Goal: Information Seeking & Learning: Learn about a topic

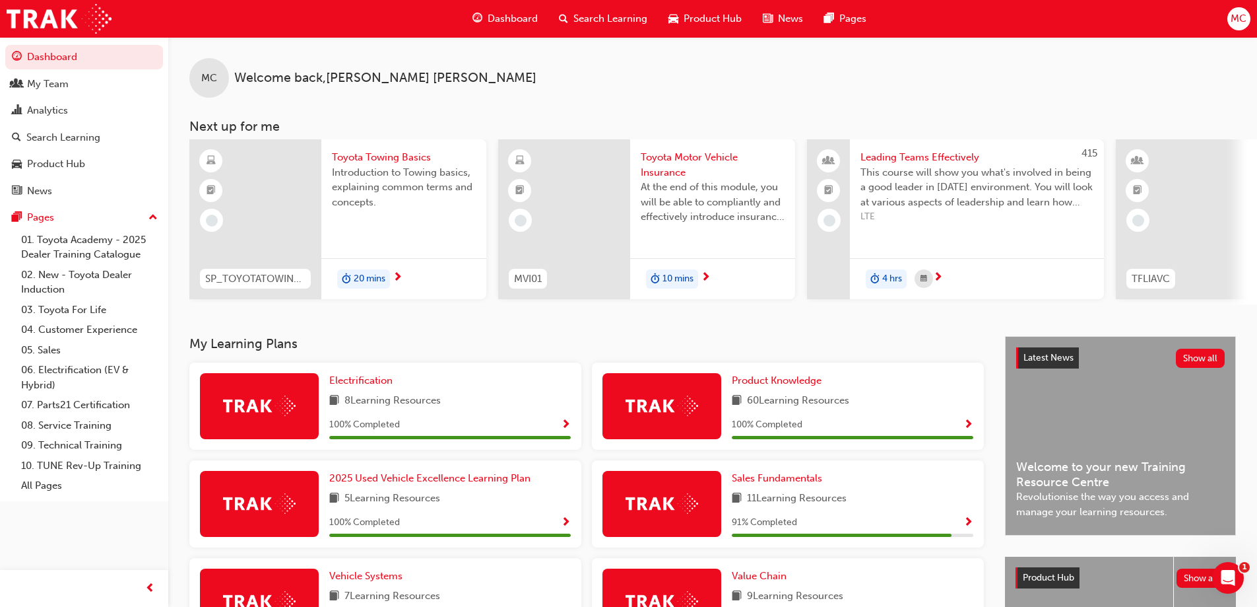
click at [591, 15] on span "Search Learning" at bounding box center [611, 18] width 74 height 15
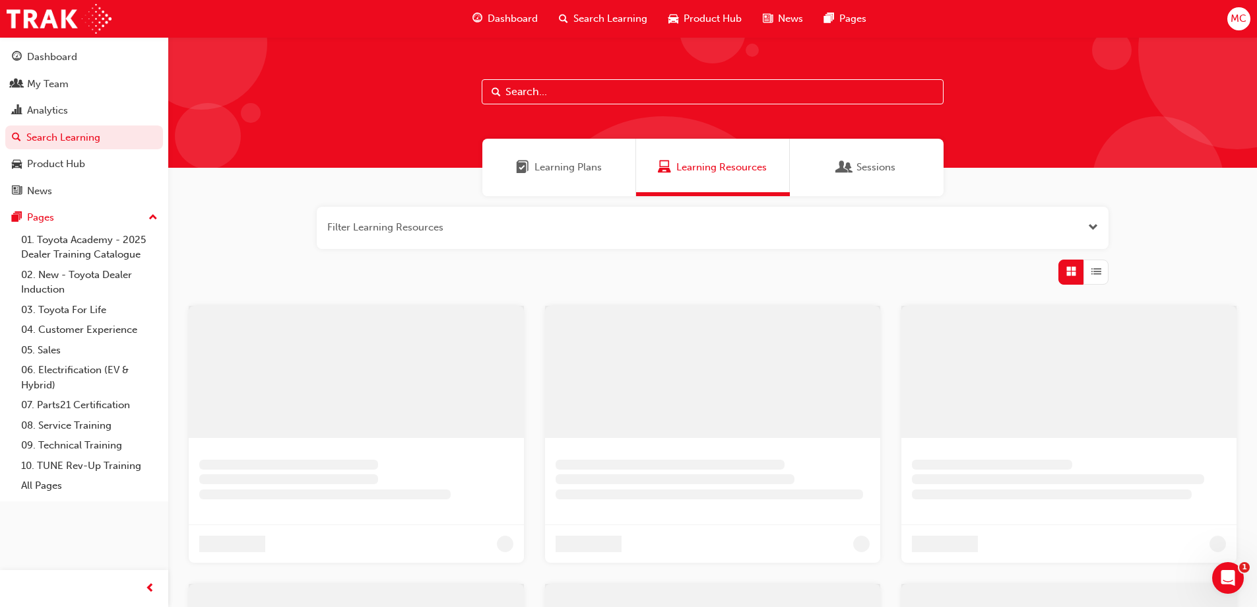
click at [525, 92] on input "text" at bounding box center [713, 91] width 462 height 25
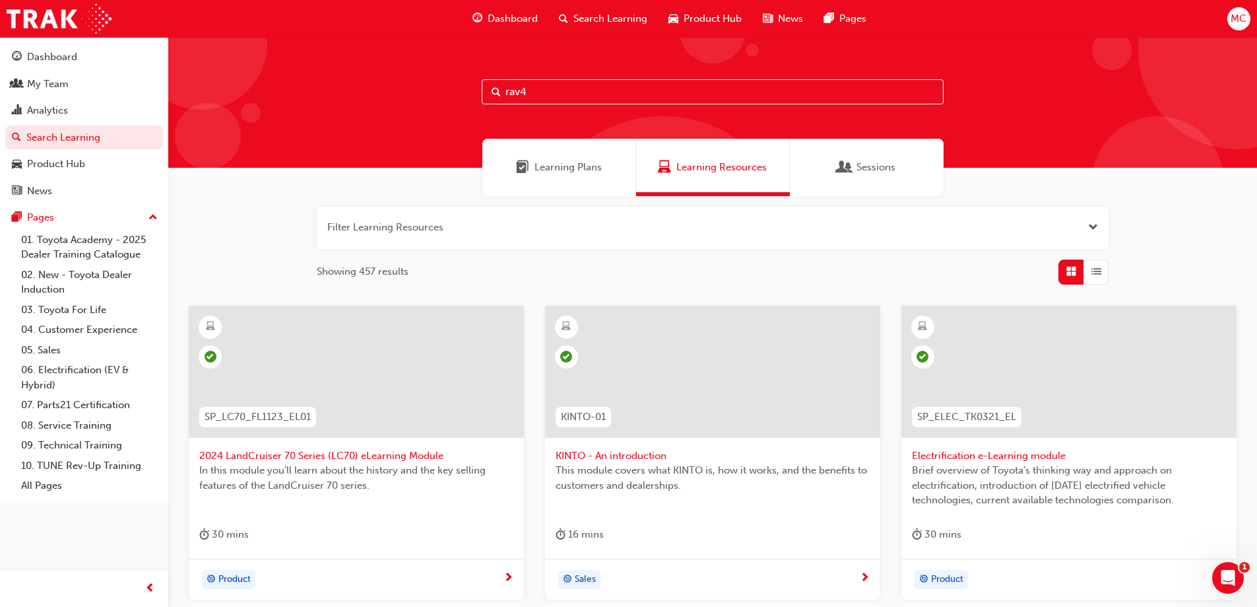
type input "rav4"
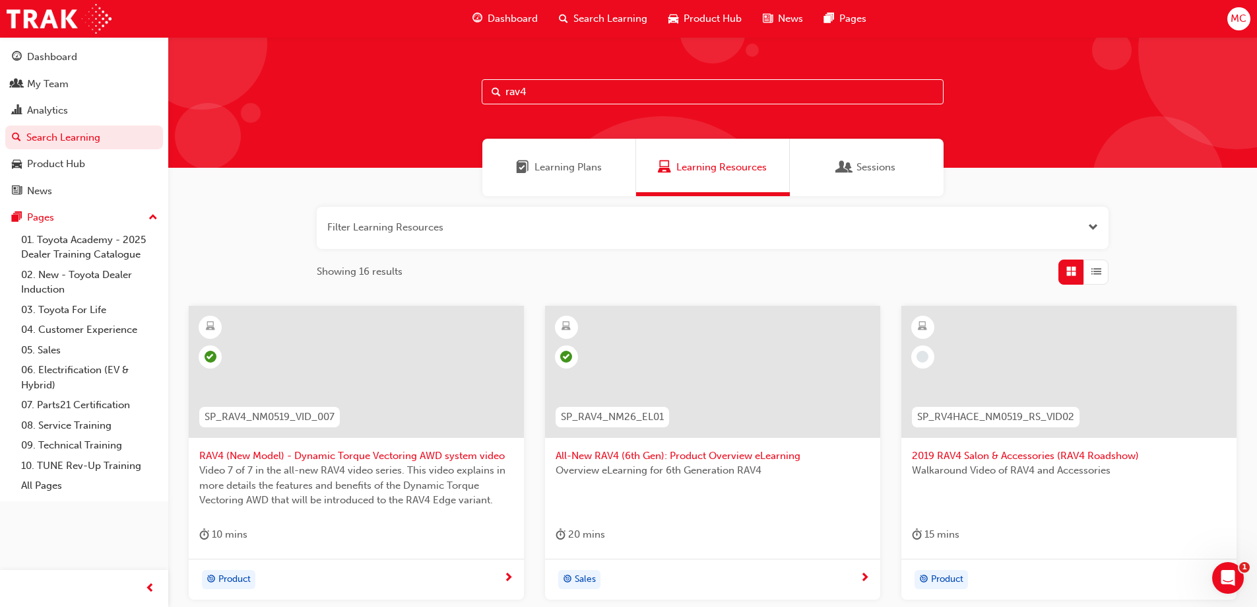
click at [727, 453] on span "All-New RAV4 (6th Gen): Product Overview eLearning" at bounding box center [713, 455] width 314 height 15
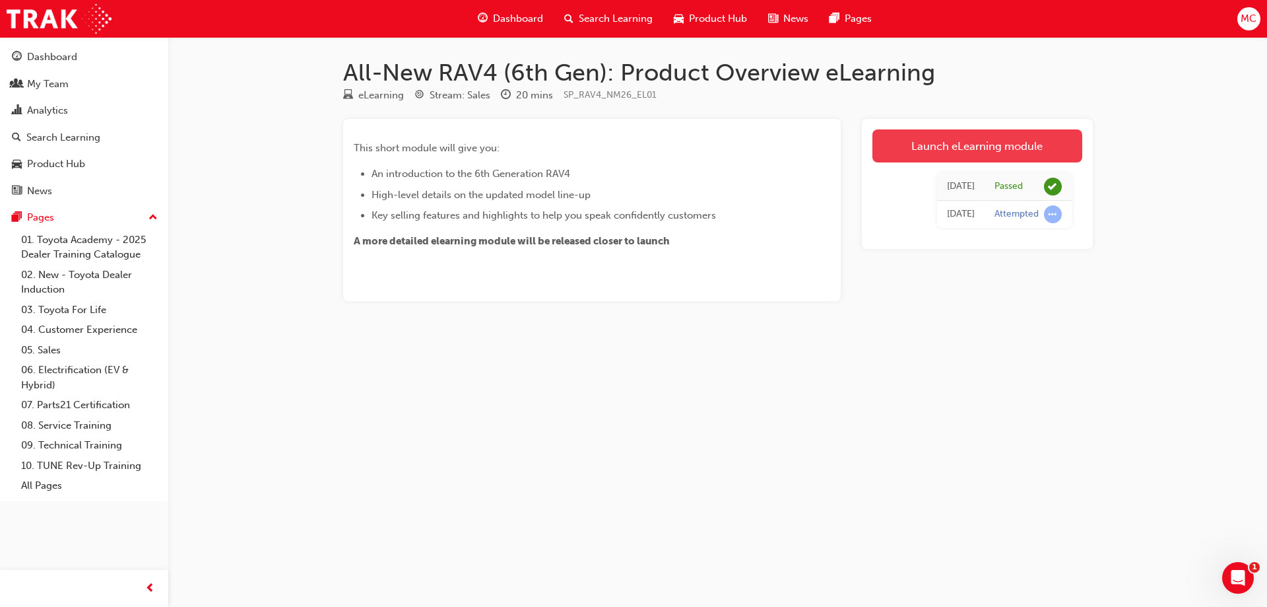
click at [1017, 150] on link "Launch eLearning module" at bounding box center [978, 145] width 210 height 33
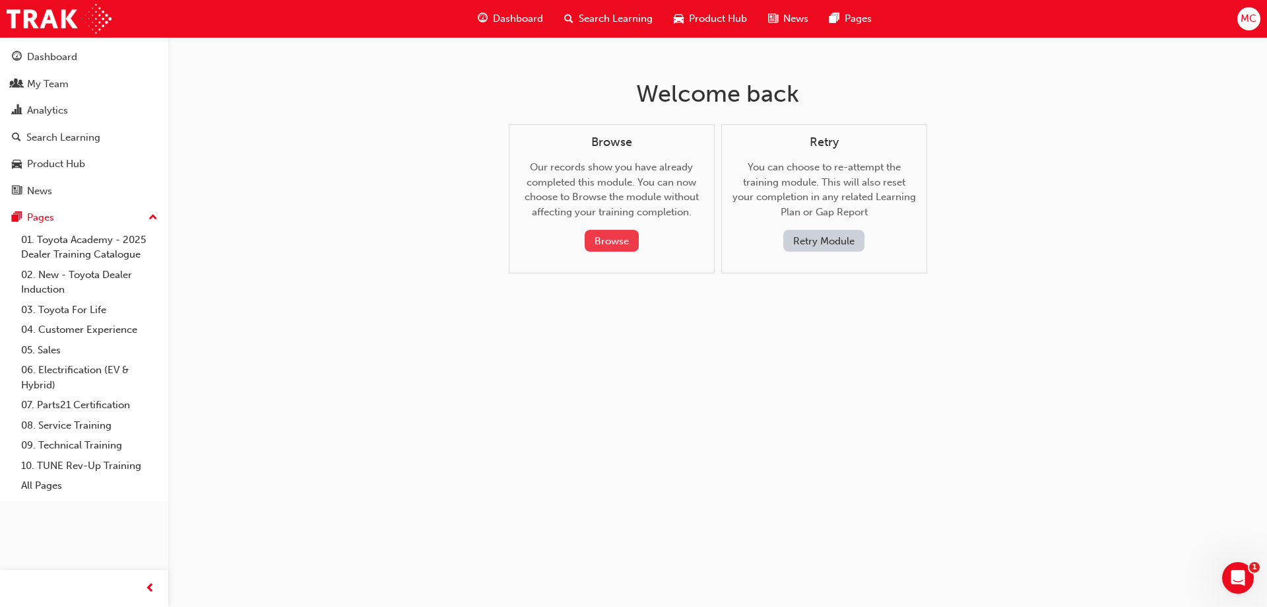
click at [612, 246] on button "Browse" at bounding box center [612, 241] width 54 height 22
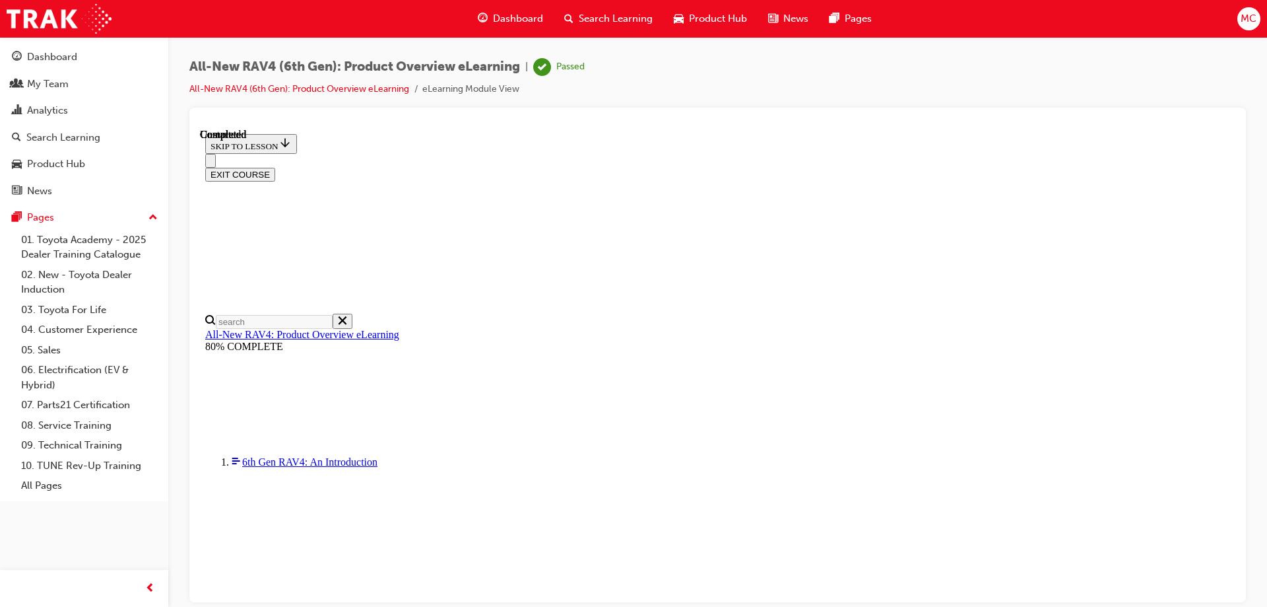
scroll to position [244, 0]
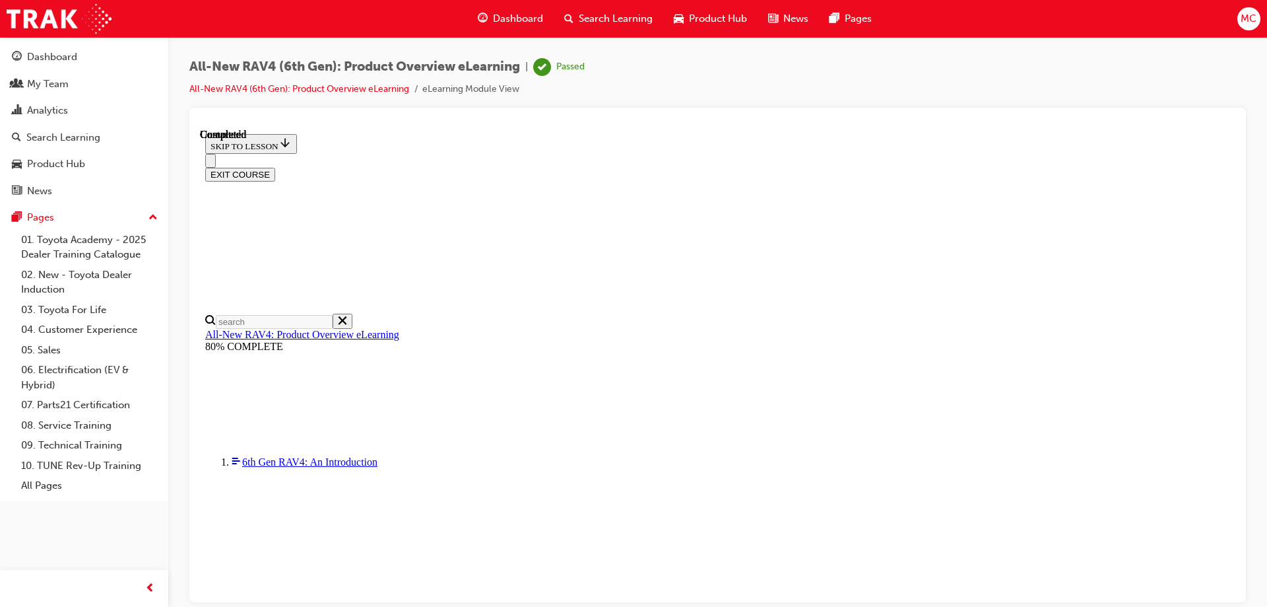
drag, startPoint x: 683, startPoint y: 476, endPoint x: 598, endPoint y: 481, distance: 85.3
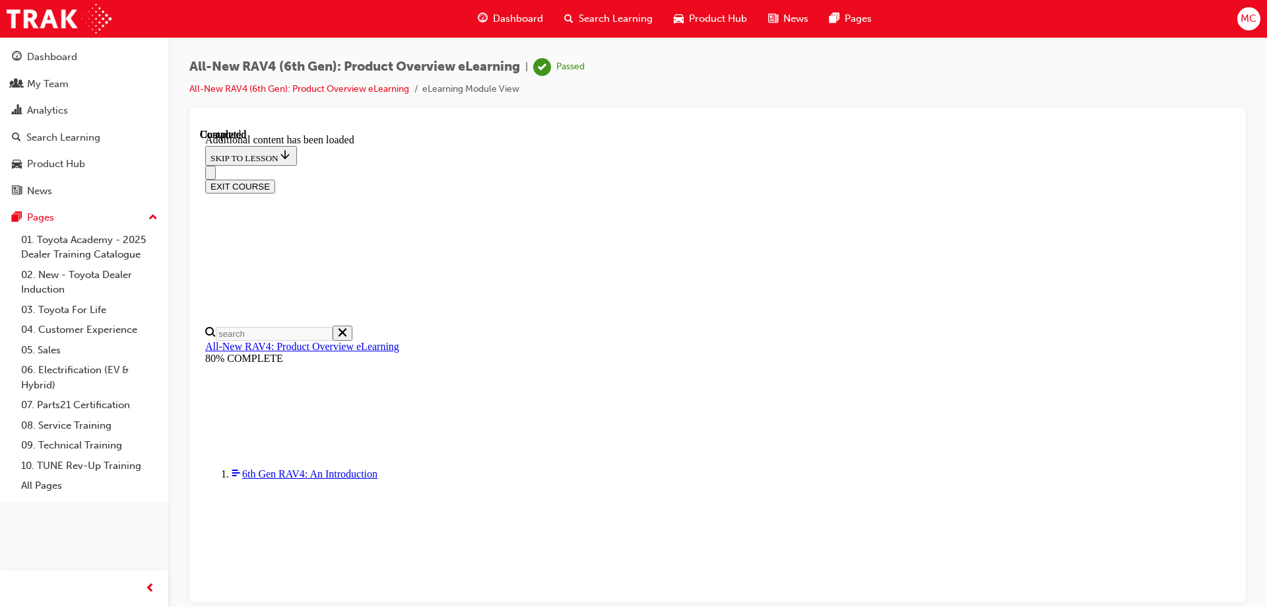
scroll to position [0, 0]
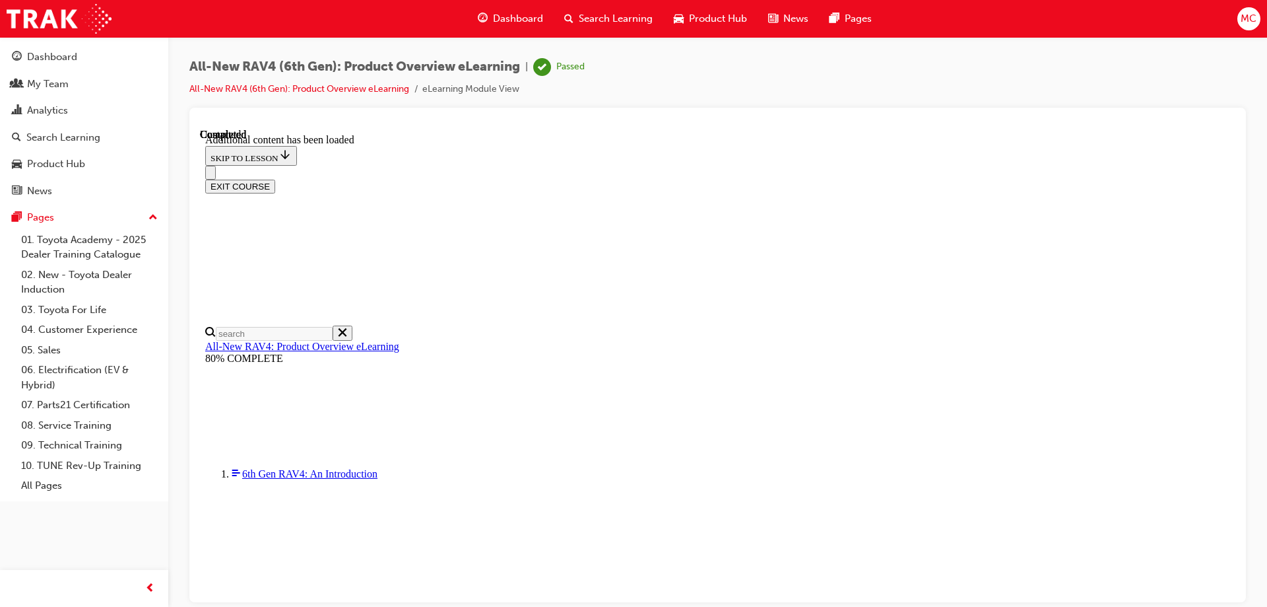
scroll to position [1848, 0]
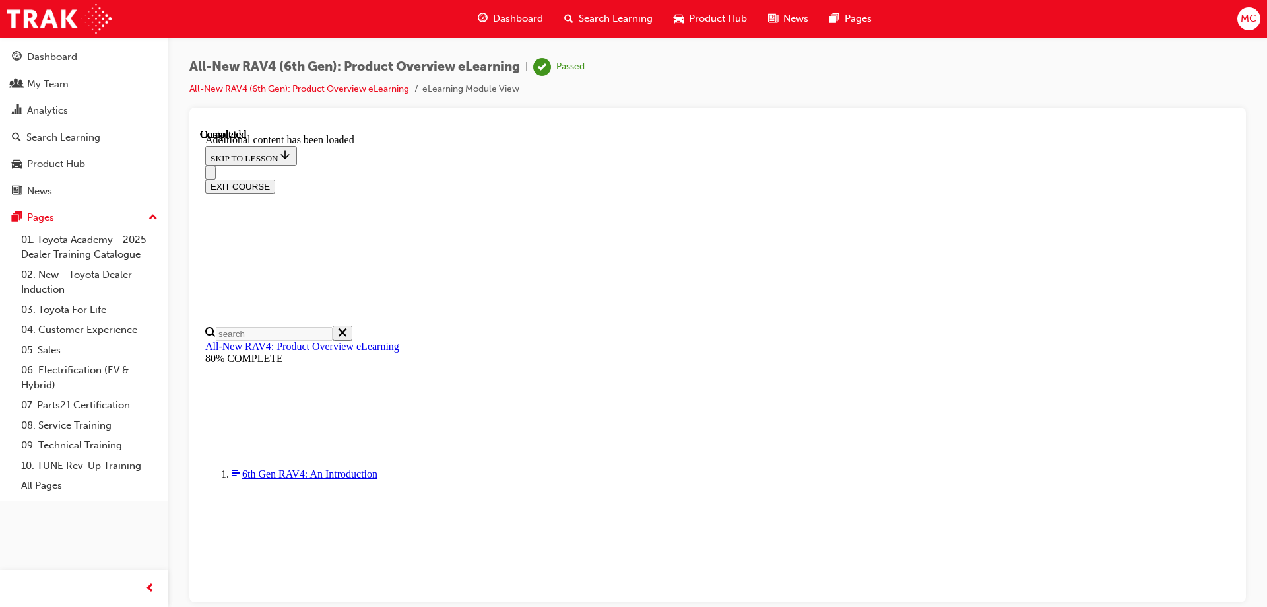
scroll to position [1386, 0]
